Goal: Transaction & Acquisition: Subscribe to service/newsletter

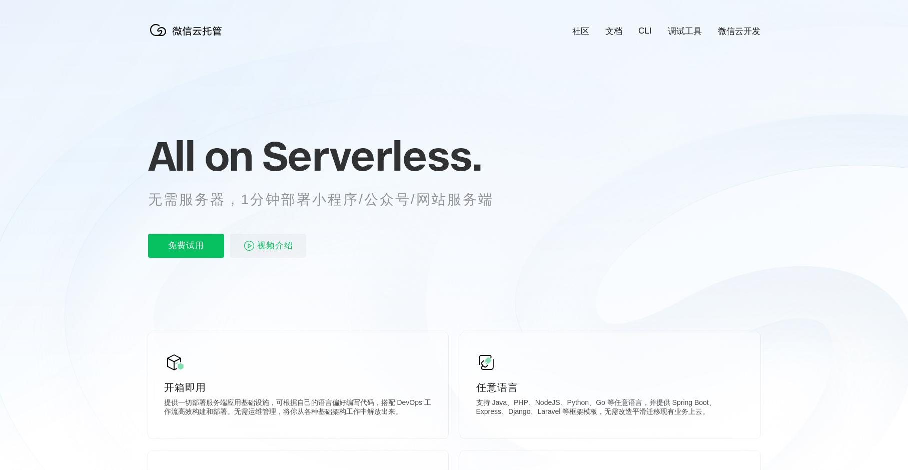
click at [192, 248] on p "免费试用" at bounding box center [186, 246] width 76 height 24
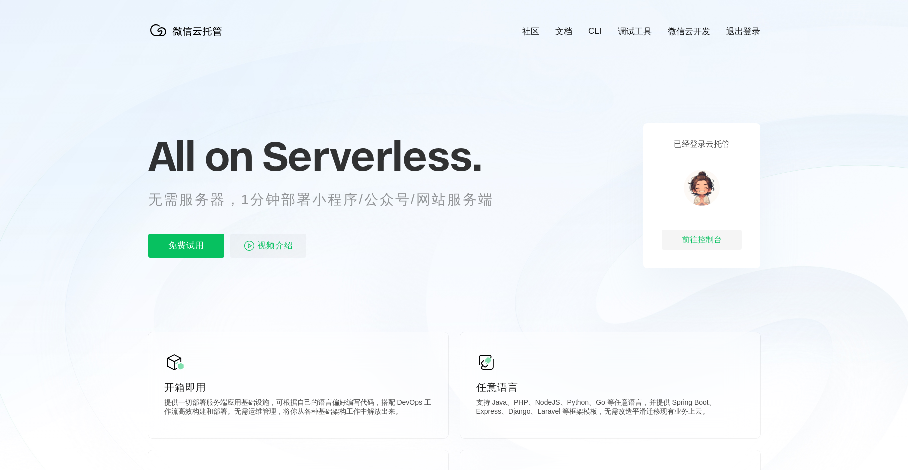
scroll to position [0, 1779]
click at [195, 254] on p "免费试用" at bounding box center [186, 246] width 76 height 24
